Goal: Contribute content: Add original content to the website for others to see

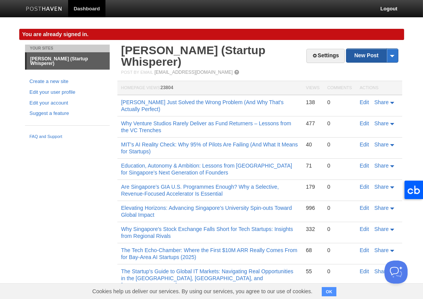
click at [359, 58] on link "New Post" at bounding box center [371, 55] width 51 height 13
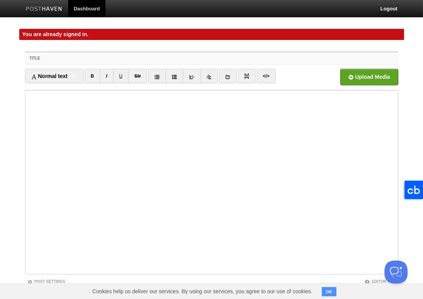
click at [67, 60] on input "Title" at bounding box center [227, 58] width 342 height 12
paste input "My First YC Demo Day: Chaos, Genius, and Why This Batch Feels Like the Future"
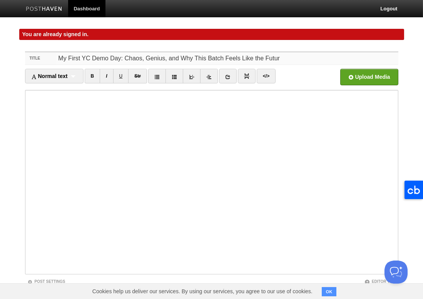
click at [274, 59] on input "My First YC Demo Day: Chaos, Genius, and Why This Batch Feels Like the Futur" at bounding box center [227, 58] width 342 height 12
drag, startPoint x: 118, startPoint y: 57, endPoint x: 117, endPoint y: 78, distance: 21.2
click at [118, 58] on input "My First YC Demo Day: Chaos, Genius, and Why This Batch Feels Like the Future" at bounding box center [227, 58] width 342 height 12
type input "My First YC Demo Day in [DATE]: Chaos, Genius, and Why This Batch Feels Like th…"
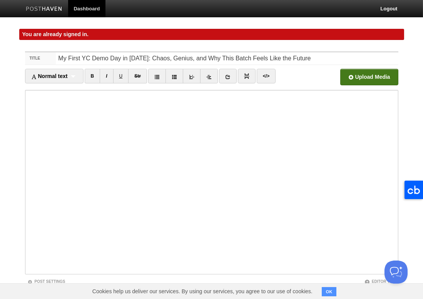
click at [356, 77] on input "file" at bounding box center [136, 79] width 582 height 39
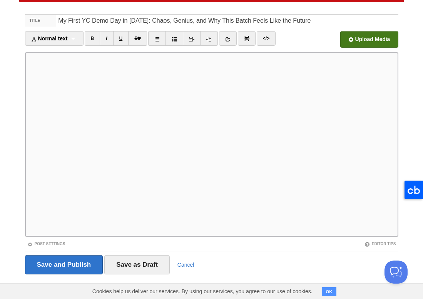
scroll to position [41, 0]
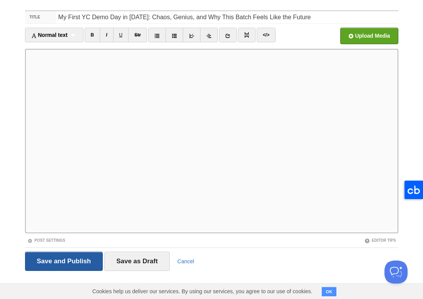
click at [91, 266] on input "Save and Publish" at bounding box center [64, 261] width 78 height 19
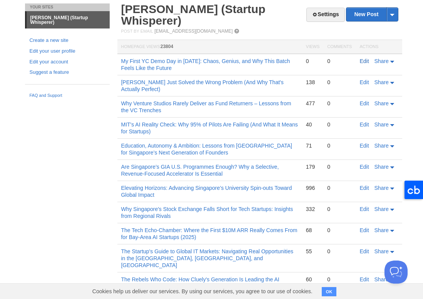
click at [361, 58] on link "Edit" at bounding box center [364, 61] width 9 height 6
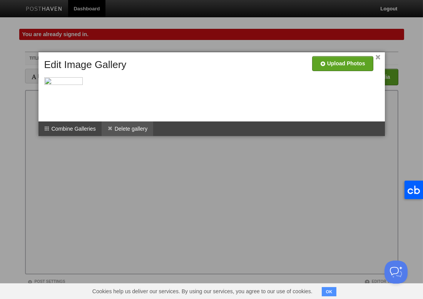
click at [124, 127] on li "Delete gallery" at bounding box center [128, 129] width 52 height 15
click at [130, 128] on li "Delete gallery" at bounding box center [128, 129] width 52 height 15
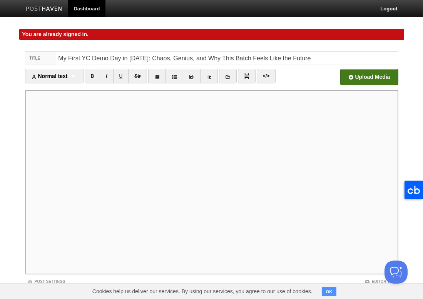
click at [355, 77] on input "file" at bounding box center [136, 79] width 582 height 39
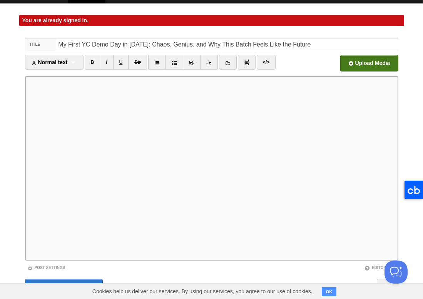
scroll to position [41, 0]
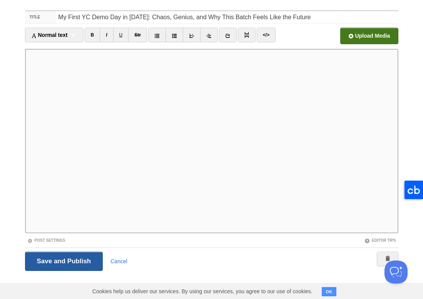
click at [83, 259] on input "Save and Publish" at bounding box center [64, 261] width 78 height 19
